Goal: Find specific fact: Find specific fact

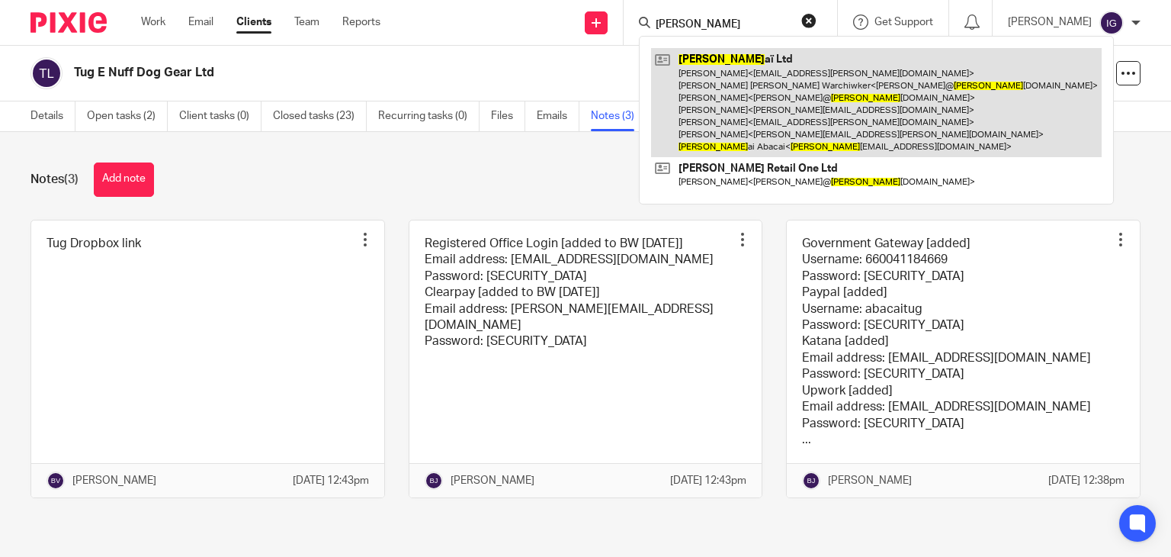
type input "kim"
click at [763, 83] on link at bounding box center [876, 102] width 451 height 109
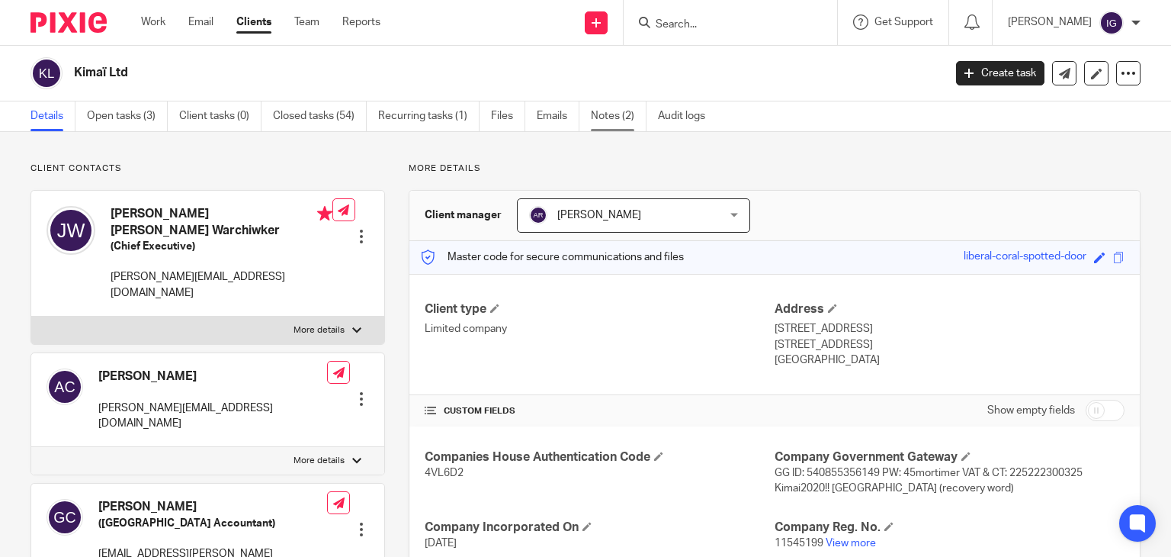
drag, startPoint x: 627, startPoint y: 112, endPoint x: 618, endPoint y: 116, distance: 9.2
click at [627, 111] on link "Notes (2)" at bounding box center [619, 116] width 56 height 30
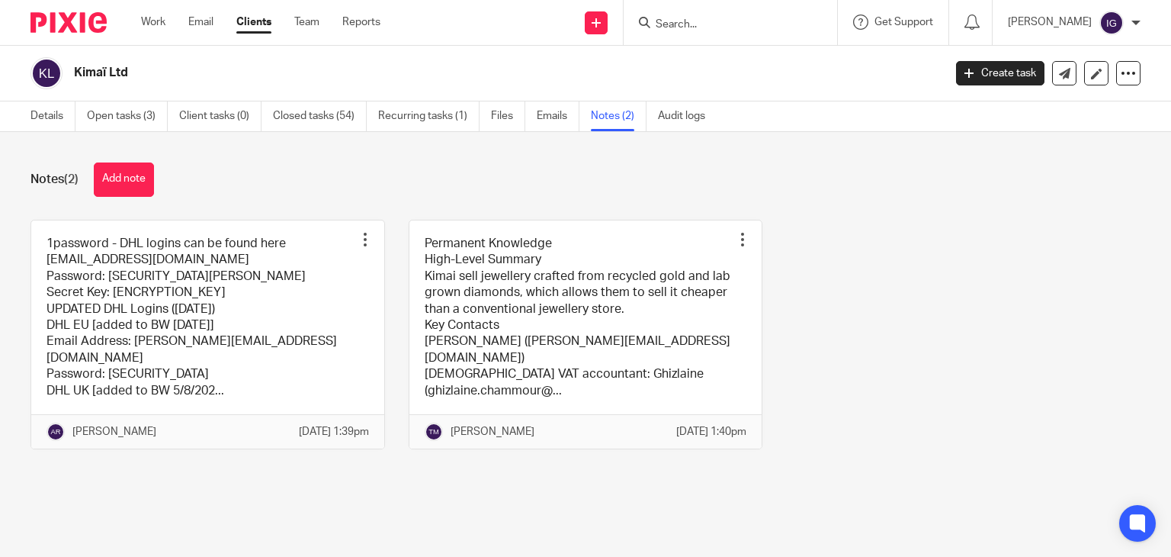
click at [191, 269] on link at bounding box center [207, 334] width 353 height 228
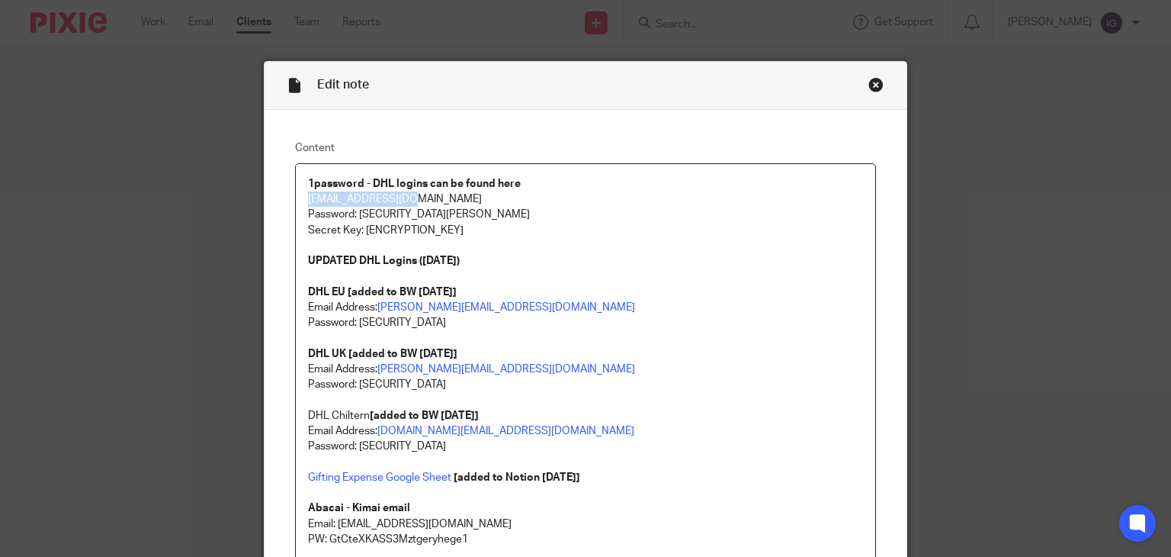
drag, startPoint x: 302, startPoint y: 202, endPoint x: 402, endPoint y: 199, distance: 99.9
click at [402, 199] on p "[EMAIL_ADDRESS][DOMAIN_NAME]" at bounding box center [586, 198] width 556 height 15
copy p "[EMAIL_ADDRESS][DOMAIN_NAME]"
drag, startPoint x: 361, startPoint y: 230, endPoint x: 611, endPoint y: 230, distance: 250.1
click at [611, 230] on p "Secret Key: A3-VDZZY2-FGA4LP-YHEKW-7KYJG-XWC87-RMPB7" at bounding box center [586, 230] width 556 height 15
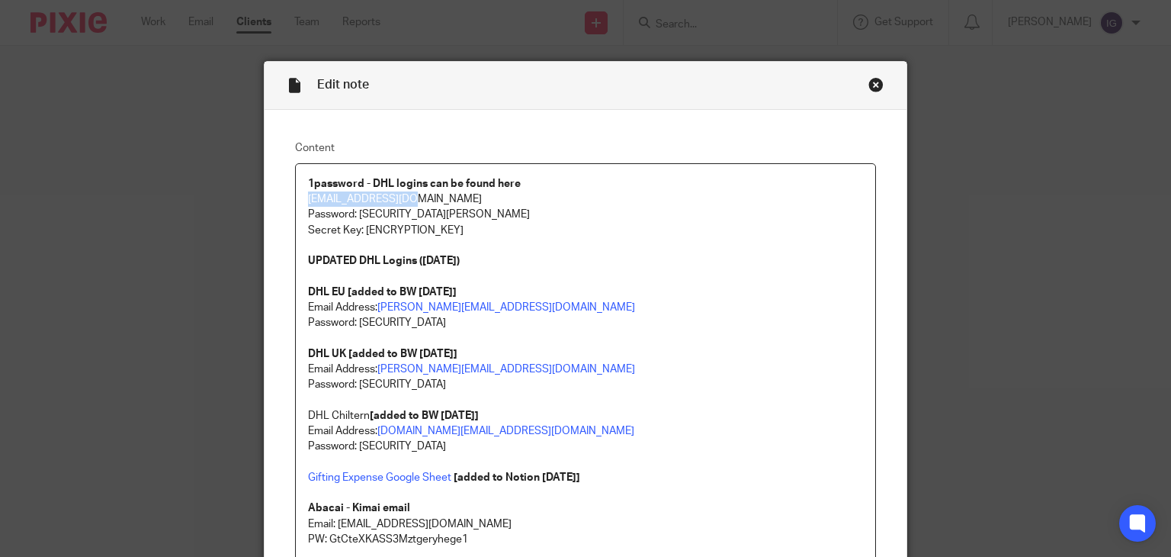
copy p "A3-VDZZY2-FGA4LP-YHEKW-7KYJG-XWC87-RMPB7"
drag, startPoint x: 353, startPoint y: 211, endPoint x: 451, endPoint y: 205, distance: 97.8
drag, startPoint x: 442, startPoint y: 214, endPoint x: 356, endPoint y: 215, distance: 85.4
click at [356, 215] on p "Password: Ab@ca!Kima!AK22" at bounding box center [586, 214] width 556 height 15
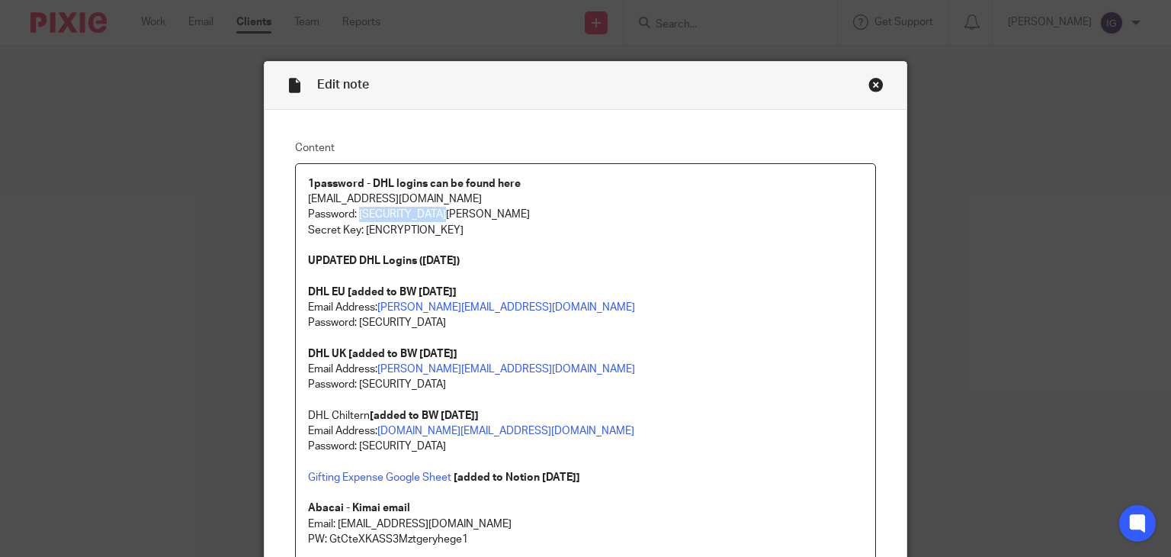
copy p "Ab@ca!Kima!AK22"
drag, startPoint x: 360, startPoint y: 227, endPoint x: 616, endPoint y: 227, distance: 256.2
click at [616, 227] on p "Secret Key: A3-VDZZY2-FGA4LP-YHEKW-7KYJG-XWC87-RMPB7" at bounding box center [586, 230] width 556 height 15
copy p "A3-VDZZY2-FGA4LP-YHEKW-7KYJG-XWC87-RMPB7"
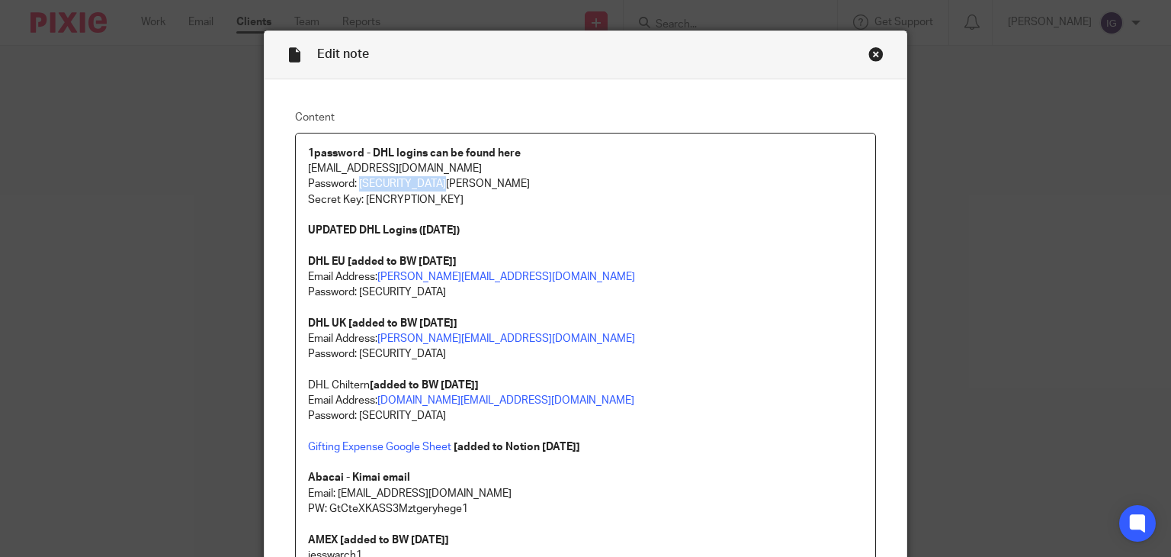
scroll to position [76, 0]
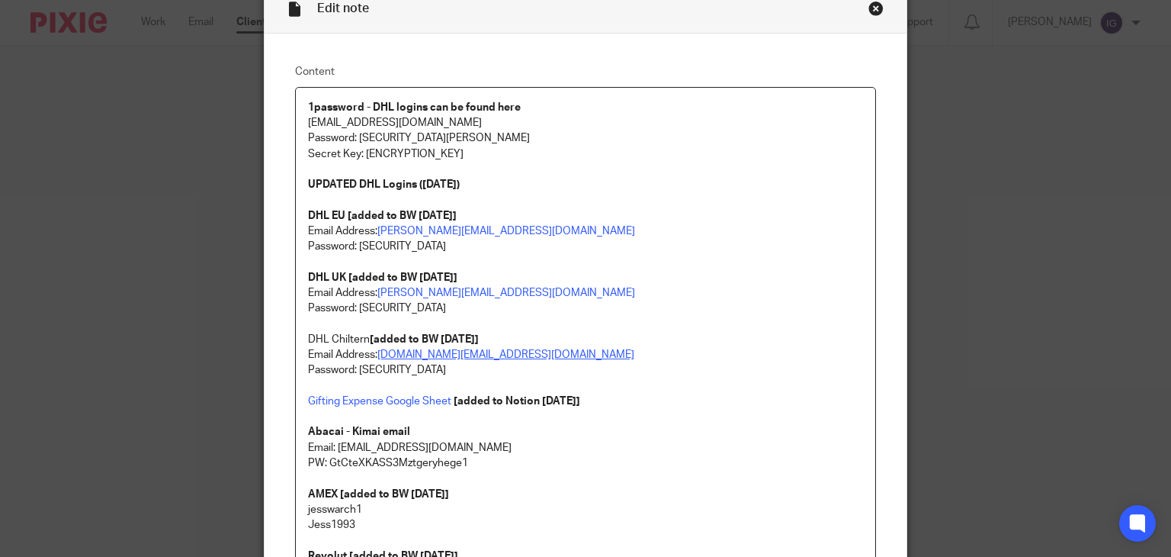
click at [410, 350] on link "chiltern.store@kimai.com" at bounding box center [505, 354] width 257 height 11
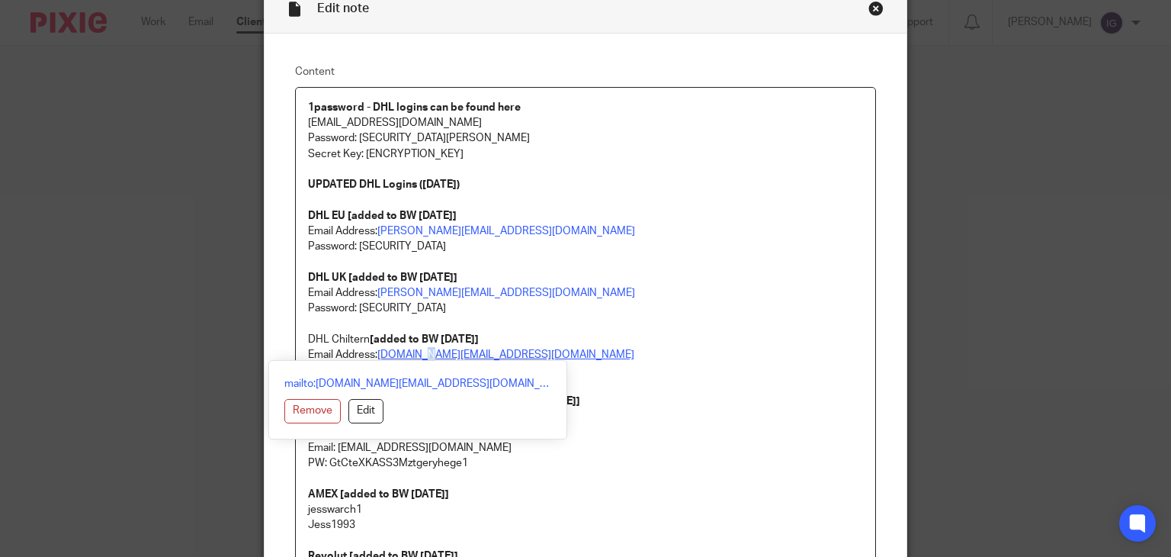
click at [410, 350] on link "chiltern.store@kimai.com" at bounding box center [505, 354] width 257 height 11
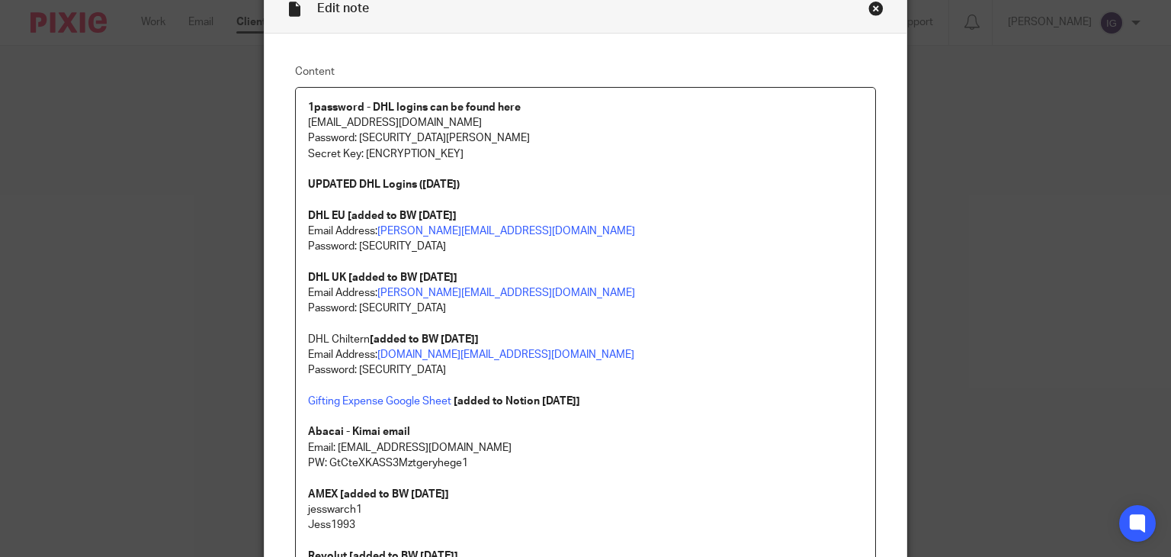
click at [641, 342] on p "Email Address: jessica@kimai.com Password: A-@d9wHzTkp.vd DHL Chiltern [added t…" at bounding box center [586, 323] width 556 height 77
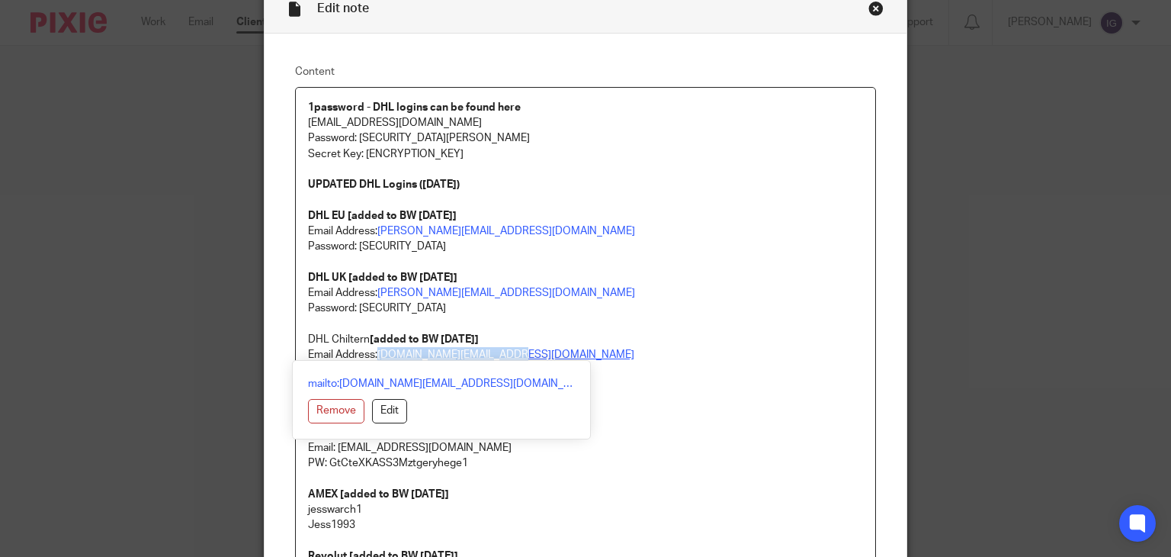
drag, startPoint x: 376, startPoint y: 355, endPoint x: 493, endPoint y: 355, distance: 116.7
click at [493, 355] on link "chiltern.store@kimai.com" at bounding box center [505, 354] width 257 height 11
copy link "chiltern.store@kimai.com"
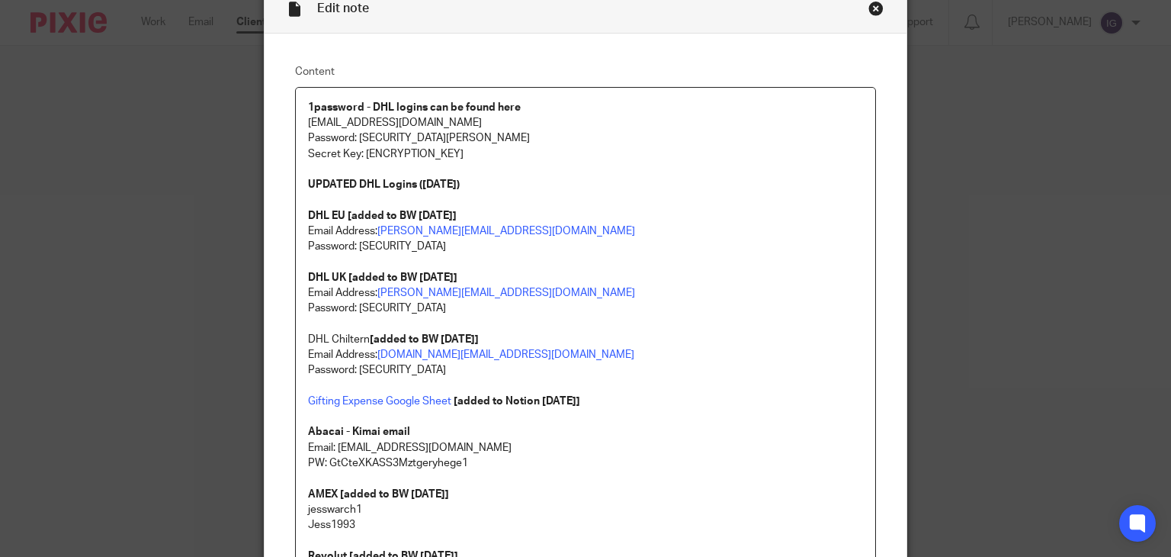
click at [628, 440] on p "Email: kimai@abacai.co.uk" at bounding box center [586, 447] width 556 height 15
drag, startPoint x: 354, startPoint y: 374, endPoint x: 461, endPoint y: 368, distance: 107.7
click at [461, 368] on p "Password: zcz5trj3fjt-ydy6MCY" at bounding box center [586, 369] width 556 height 15
copy p "zcz5trj3fjt-ydy6MCY"
drag, startPoint x: 551, startPoint y: 210, endPoint x: 506, endPoint y: 194, distance: 46.8
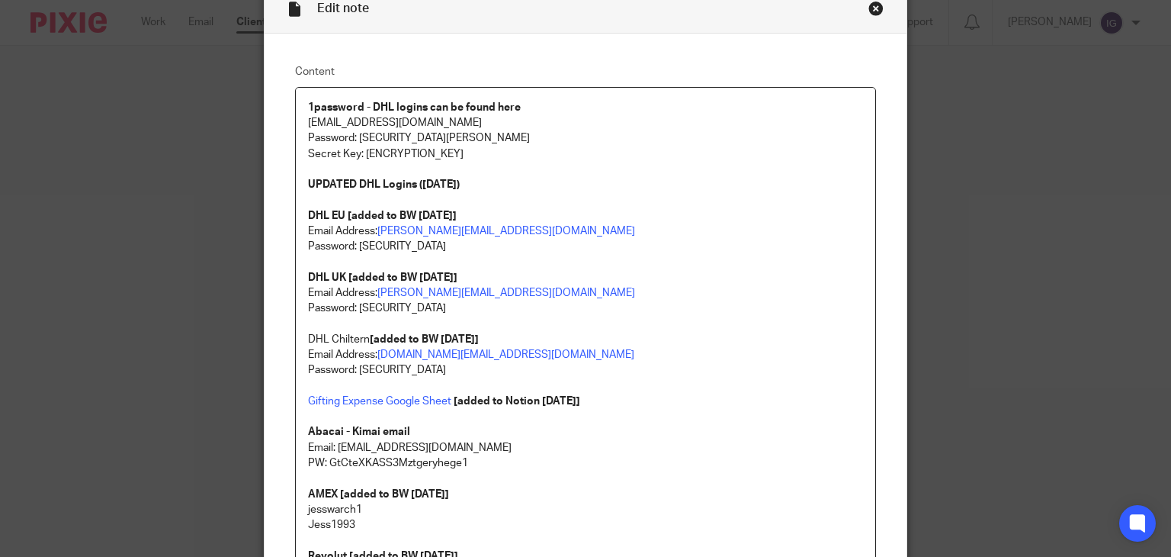
drag, startPoint x: 441, startPoint y: 140, endPoint x: 353, endPoint y: 137, distance: 87.8
click at [353, 137] on p "Password: Ab@ca!Kima!AK22" at bounding box center [586, 137] width 556 height 15
copy p "Ab@ca!Kima!AK22"
